Goal: Information Seeking & Learning: Learn about a topic

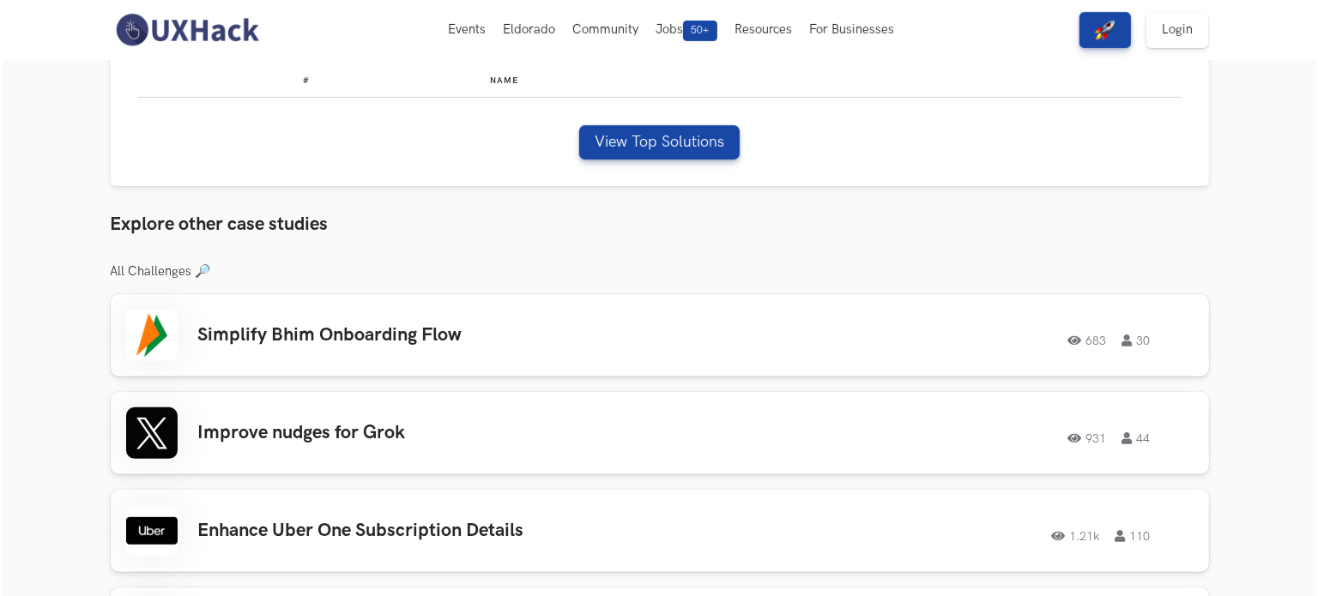
scroll to position [329, 0]
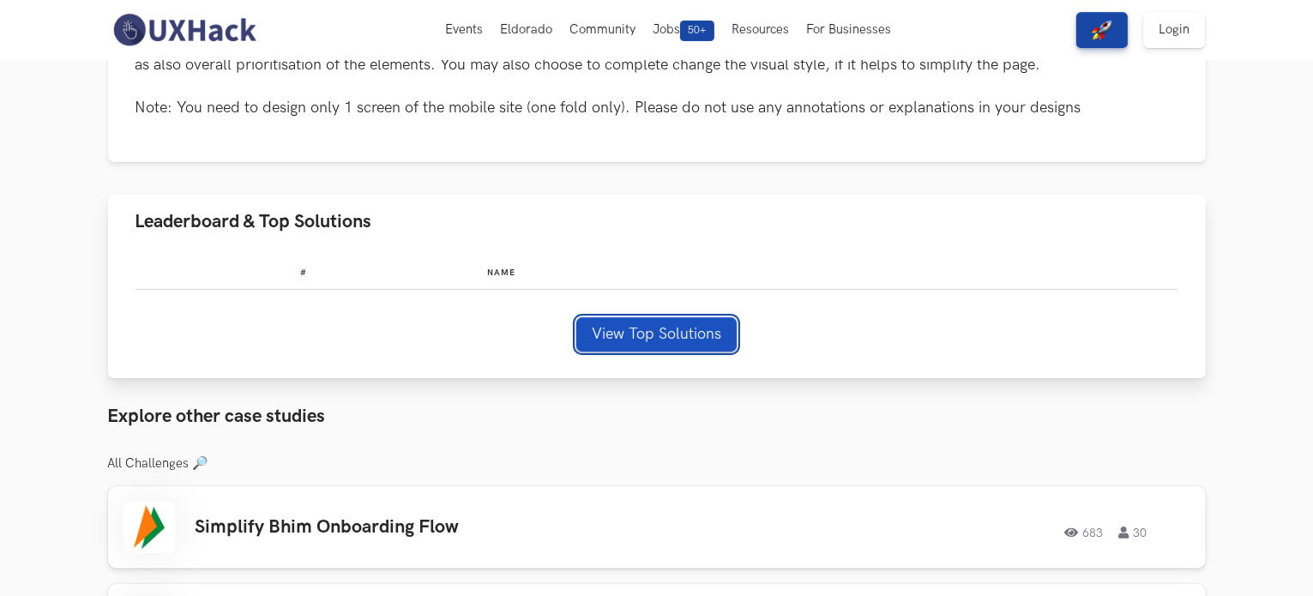
click at [646, 337] on button "View Top Solutions" at bounding box center [657, 334] width 160 height 34
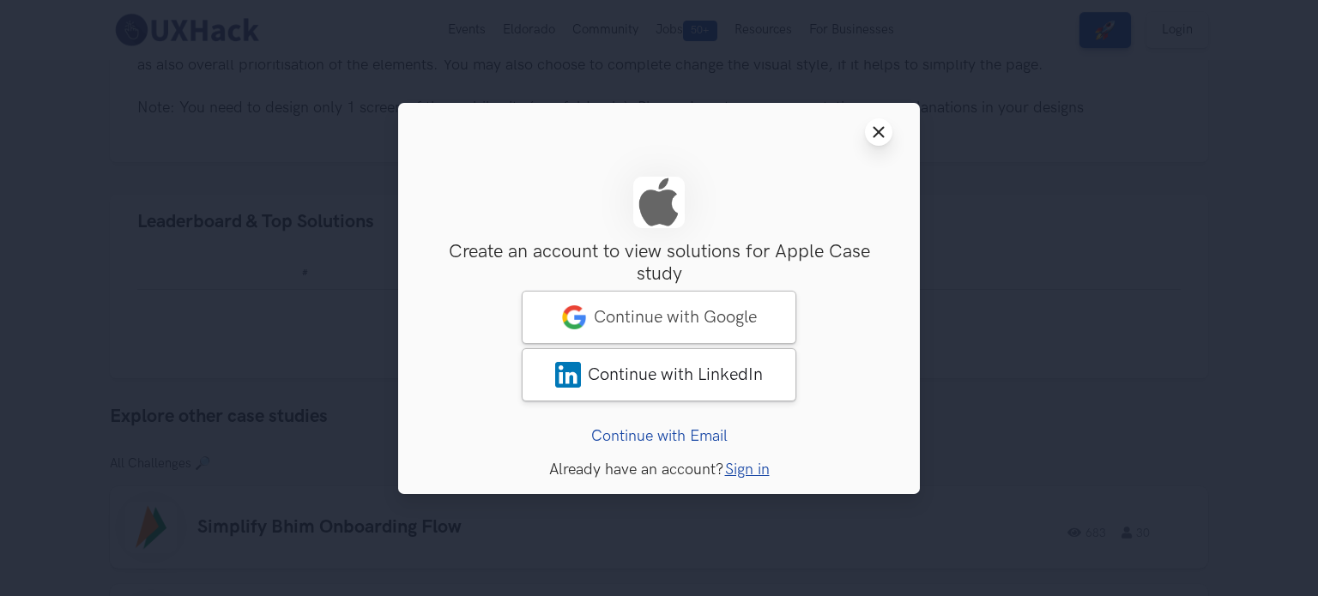
click at [885, 134] on button "Close modal window" at bounding box center [878, 131] width 27 height 27
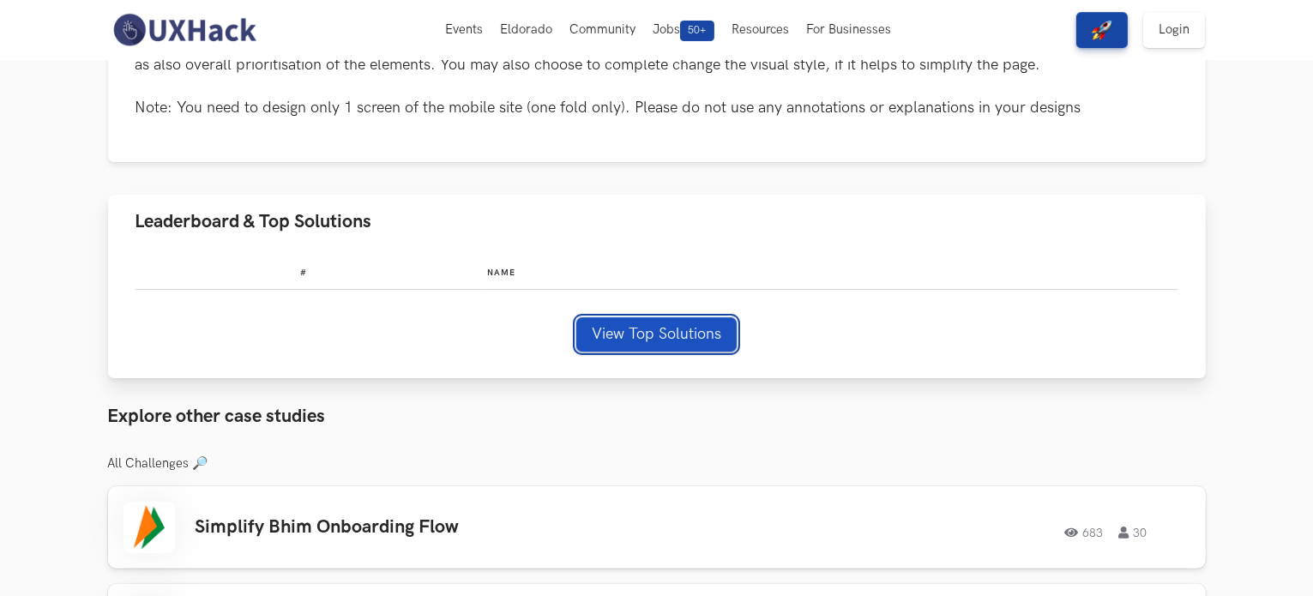
click at [672, 331] on button "View Top Solutions" at bounding box center [657, 334] width 160 height 34
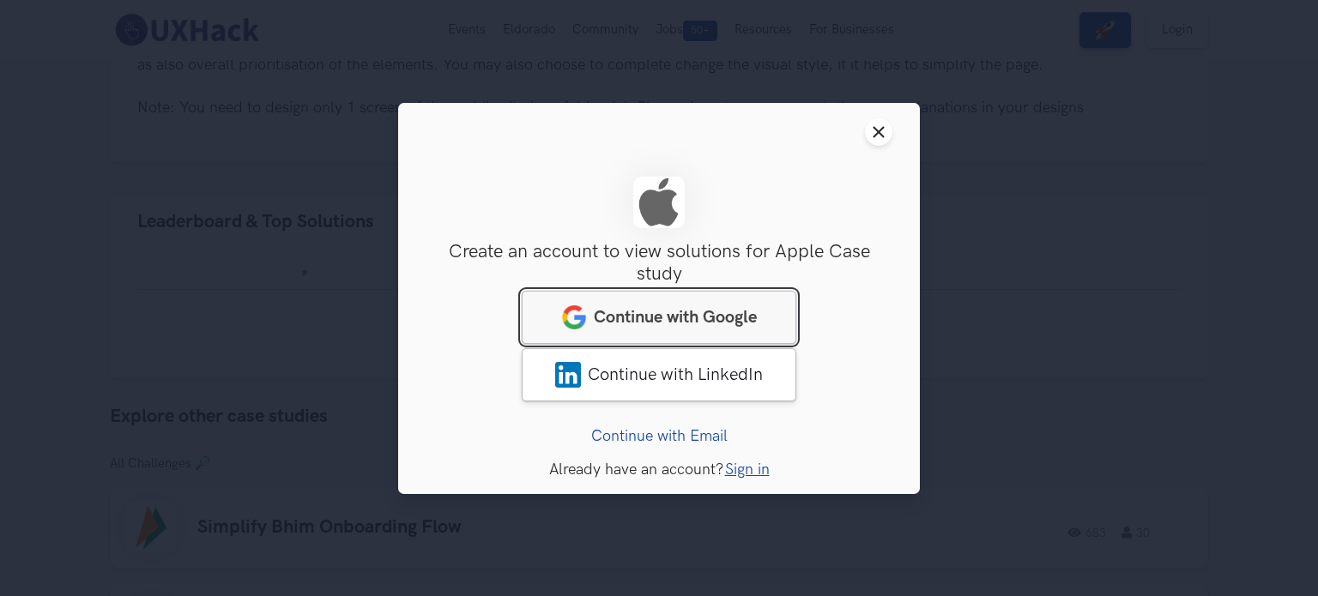
click at [703, 302] on link "Continue with Google" at bounding box center [659, 316] width 275 height 53
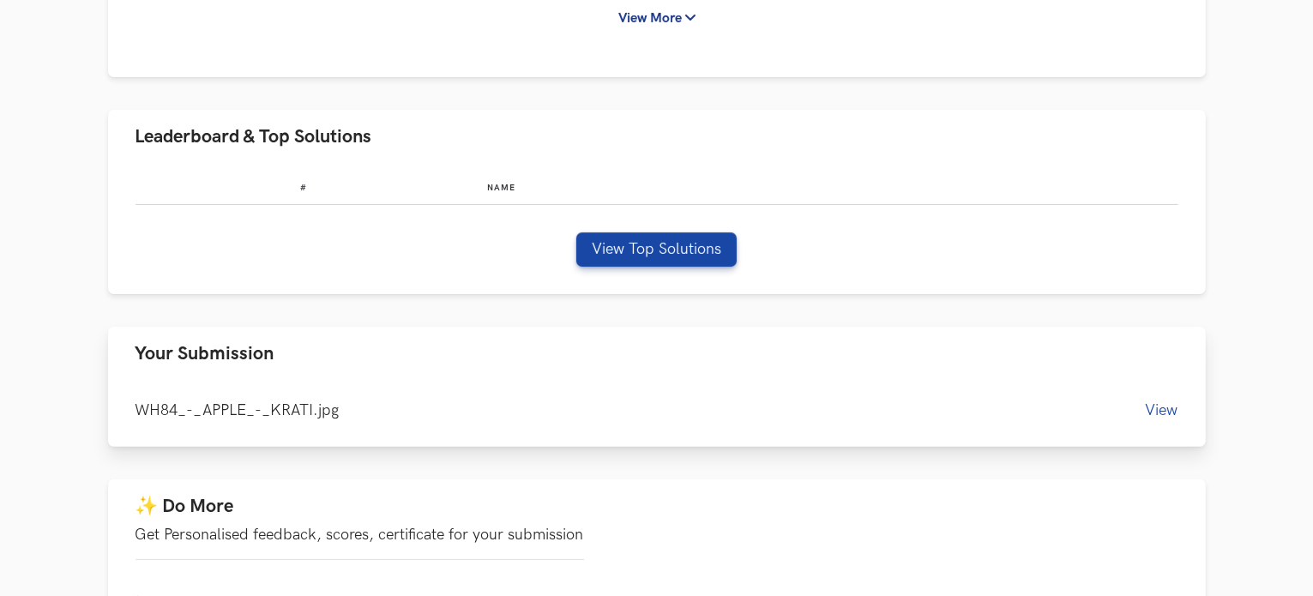
scroll to position [429, 0]
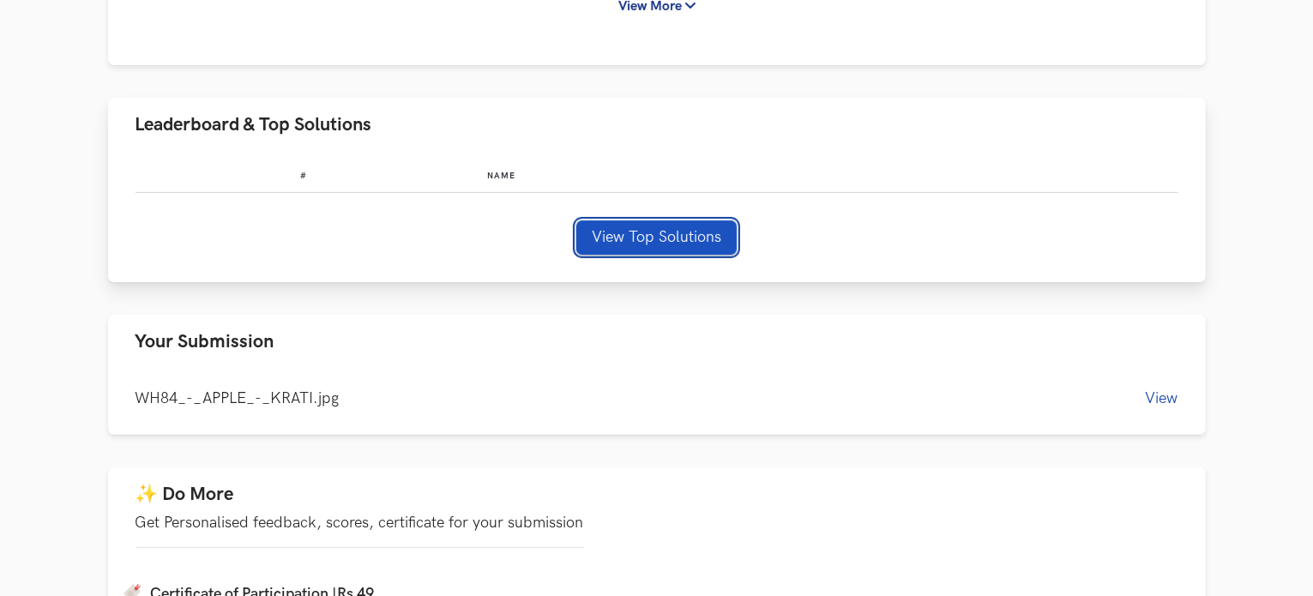
click at [637, 241] on button "View Top Solutions" at bounding box center [657, 237] width 160 height 34
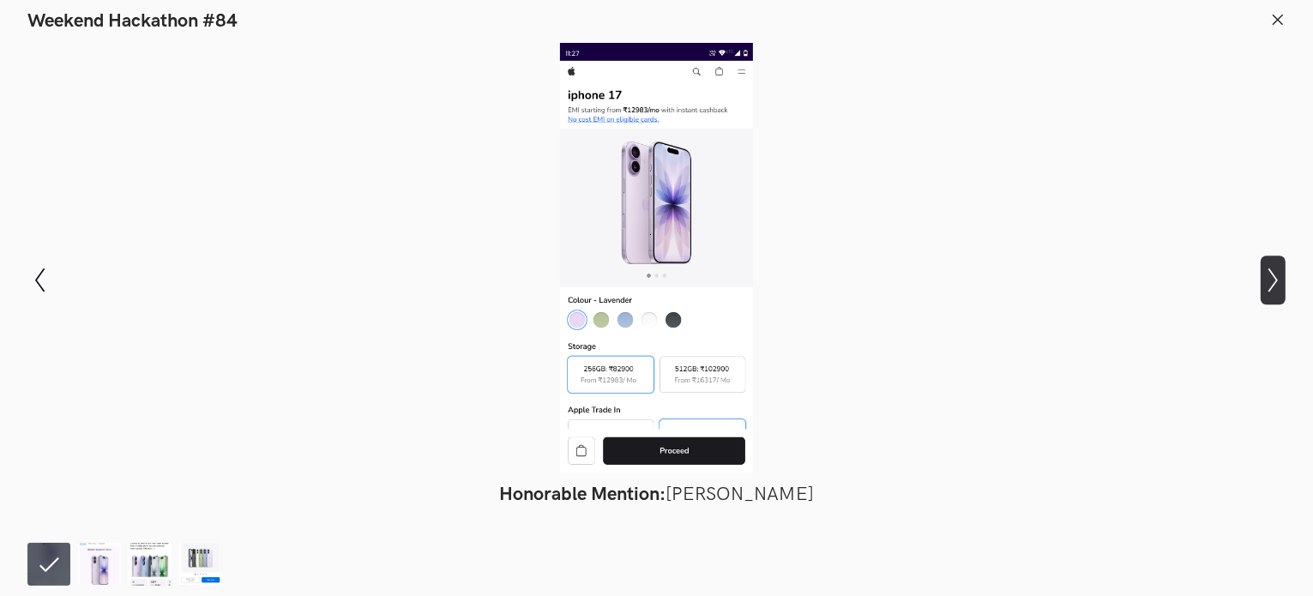
click at [1263, 281] on icon "Show next slide" at bounding box center [1273, 280] width 25 height 25
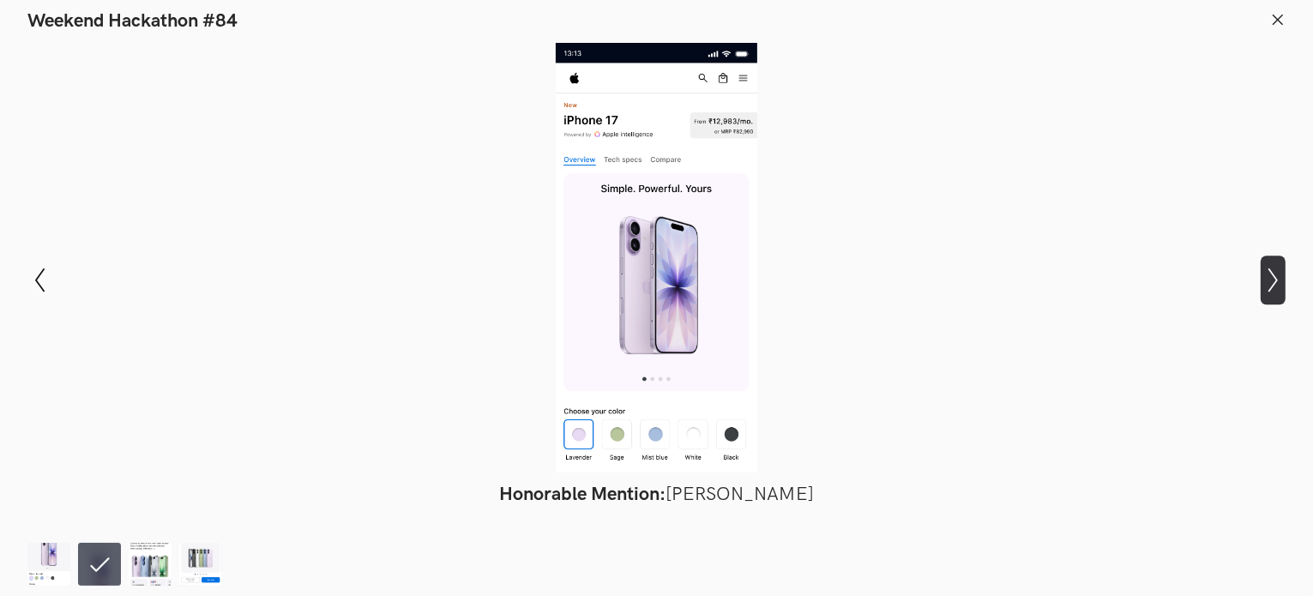
click at [1263, 281] on icon "Show next slide" at bounding box center [1273, 280] width 25 height 25
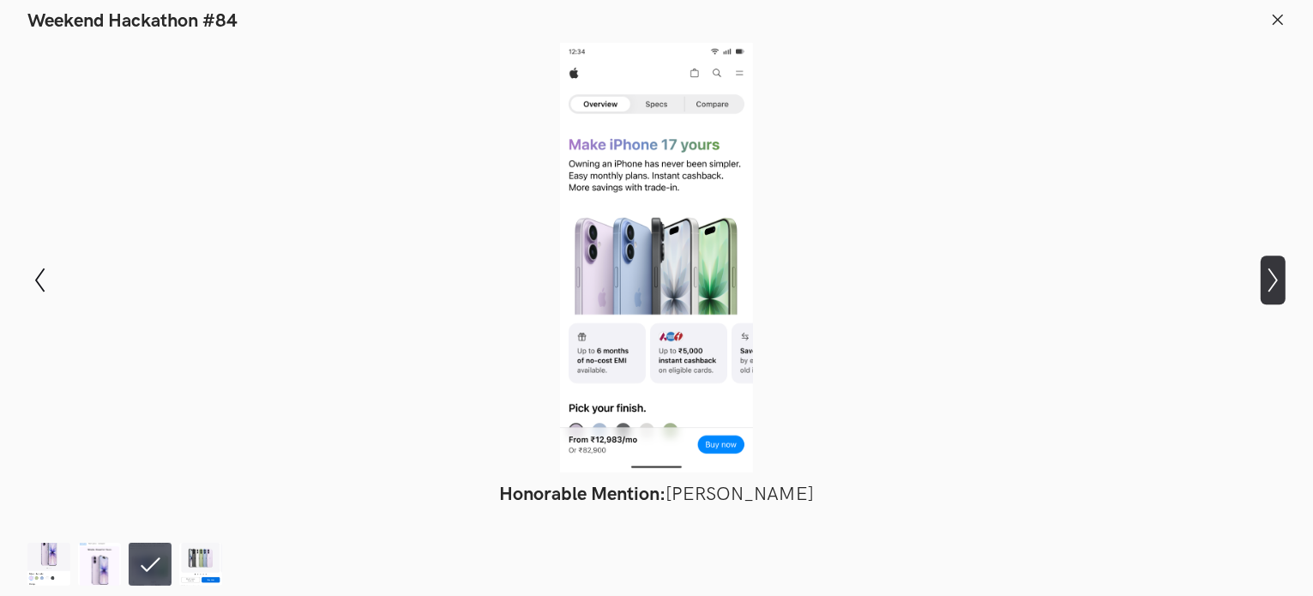
click at [1263, 281] on icon "Show next slide" at bounding box center [1273, 280] width 25 height 25
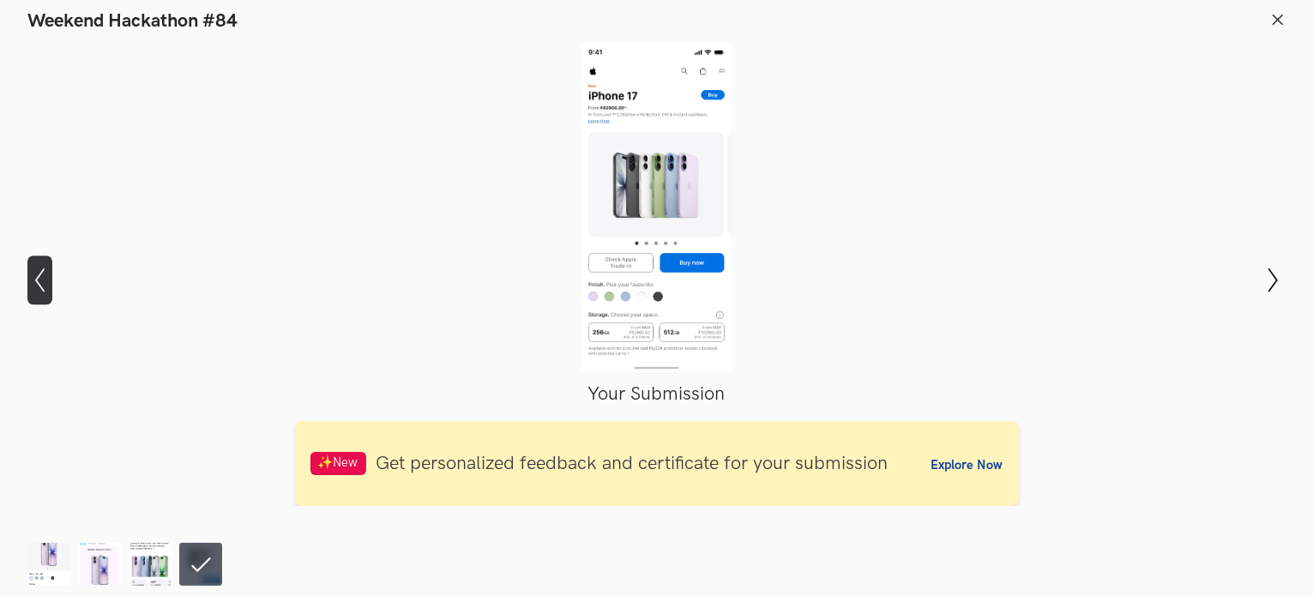
click at [50, 279] on icon "Show previous slide" at bounding box center [39, 280] width 25 height 25
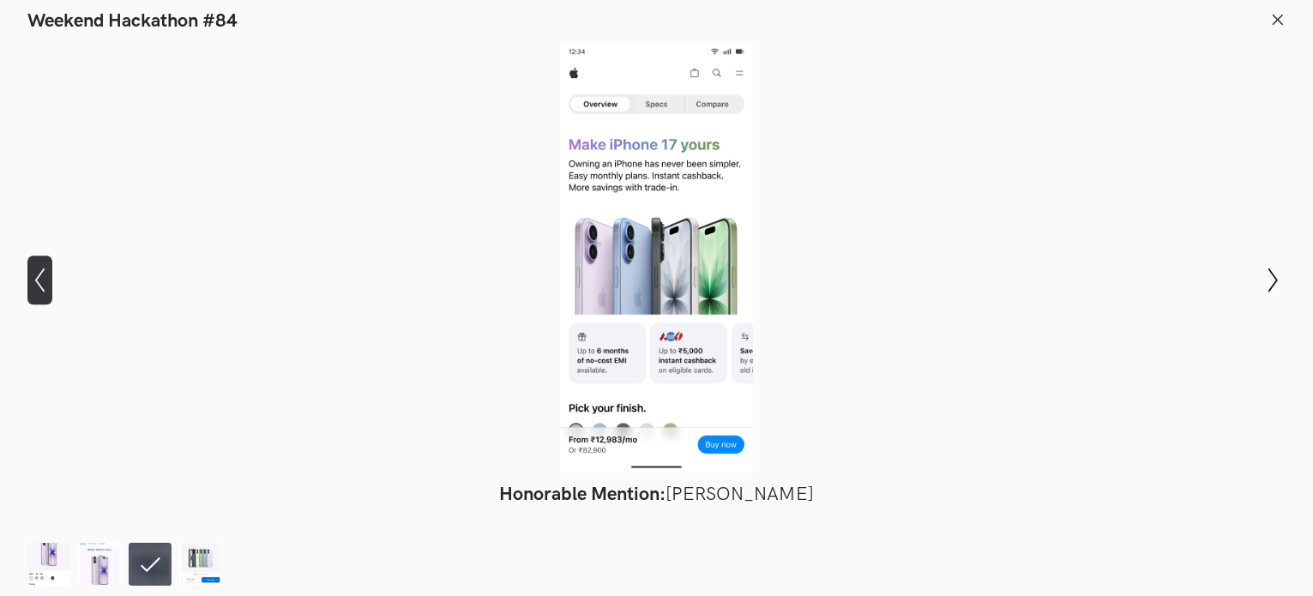
click at [50, 279] on icon "Show previous slide" at bounding box center [39, 280] width 25 height 25
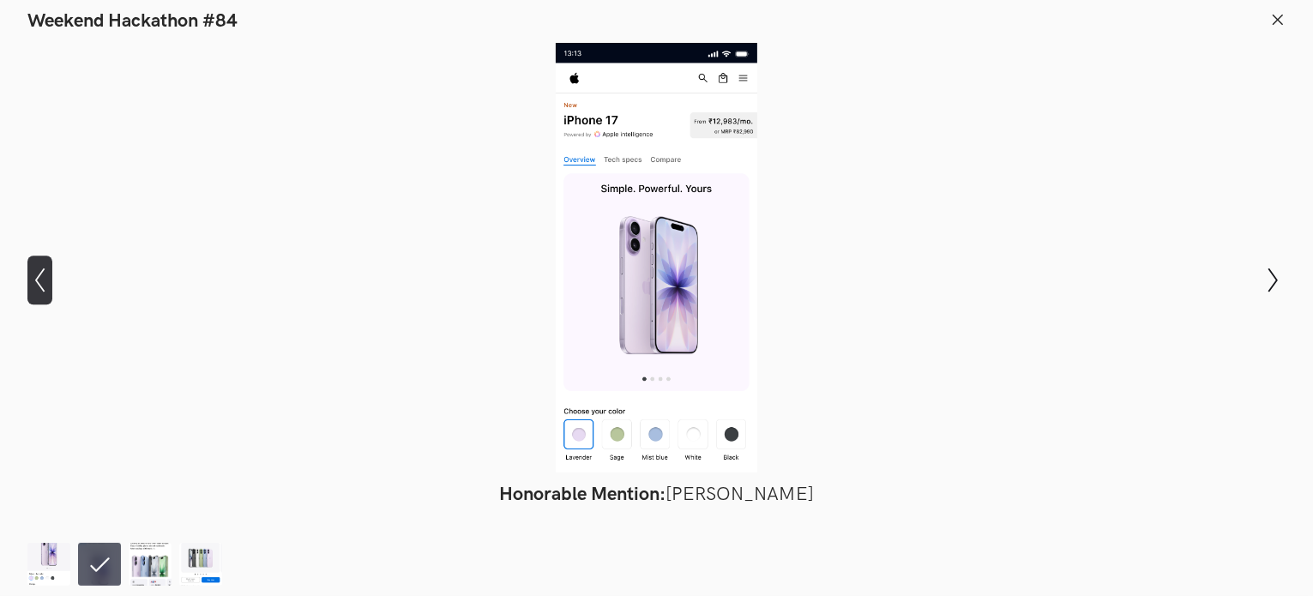
click at [50, 279] on icon "Show previous slide" at bounding box center [39, 280] width 25 height 25
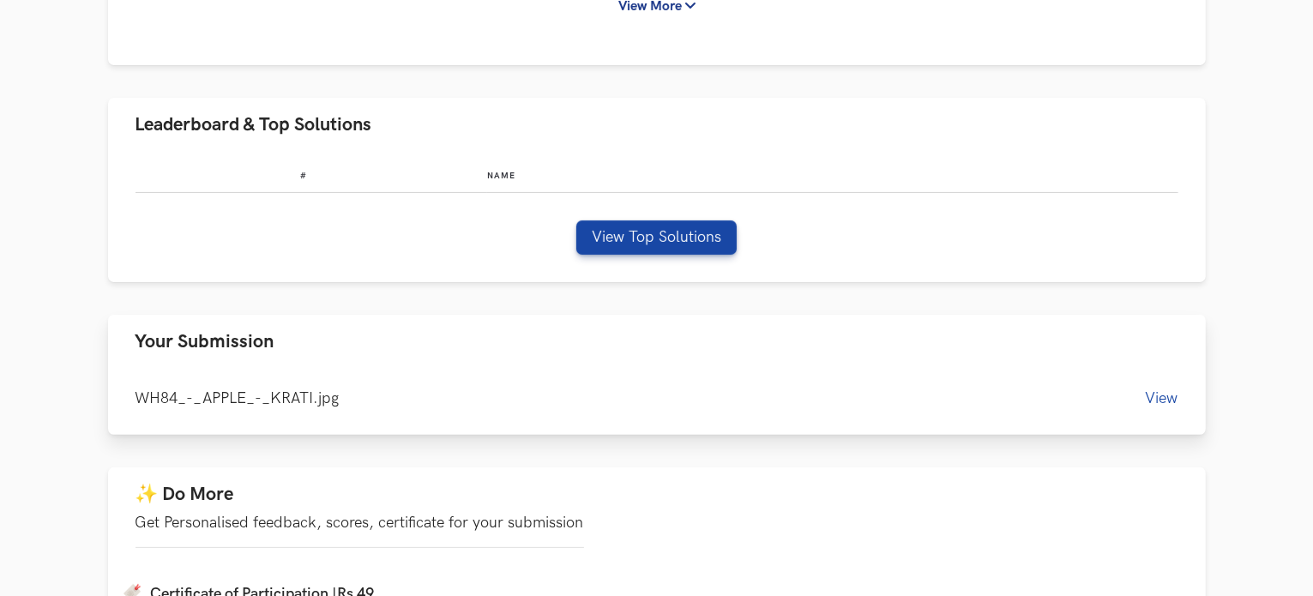
click at [921, 341] on button "Your Submission" at bounding box center [657, 342] width 1098 height 54
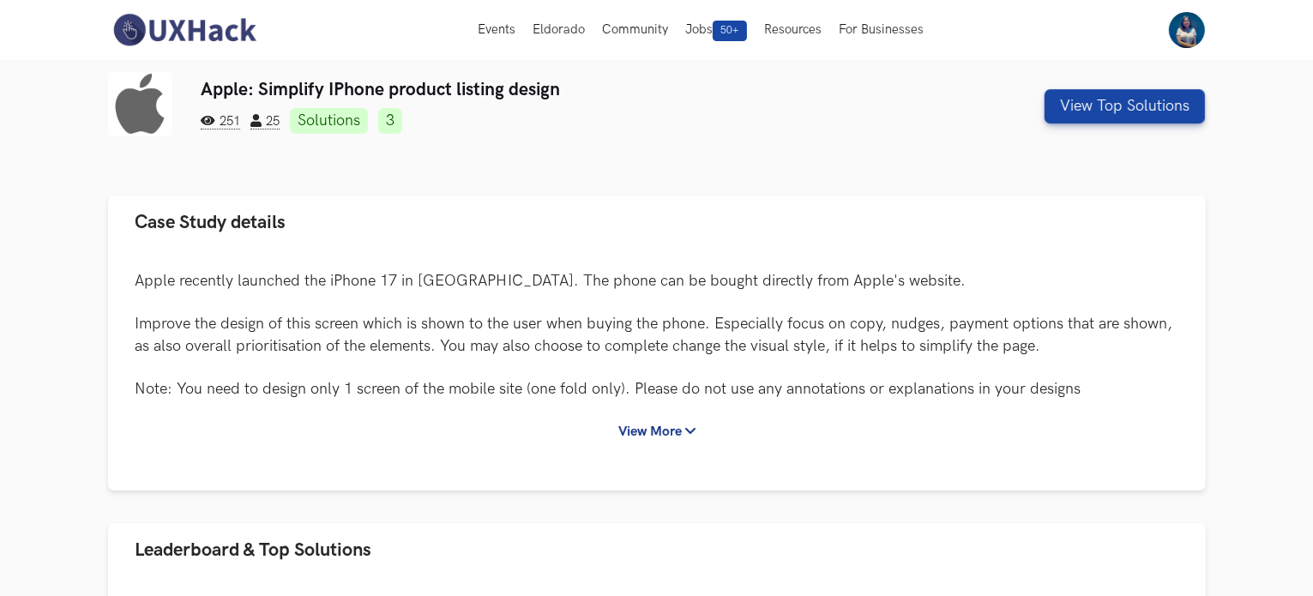
scroll to position [0, 0]
